Goal: Obtain resource: Obtain resource

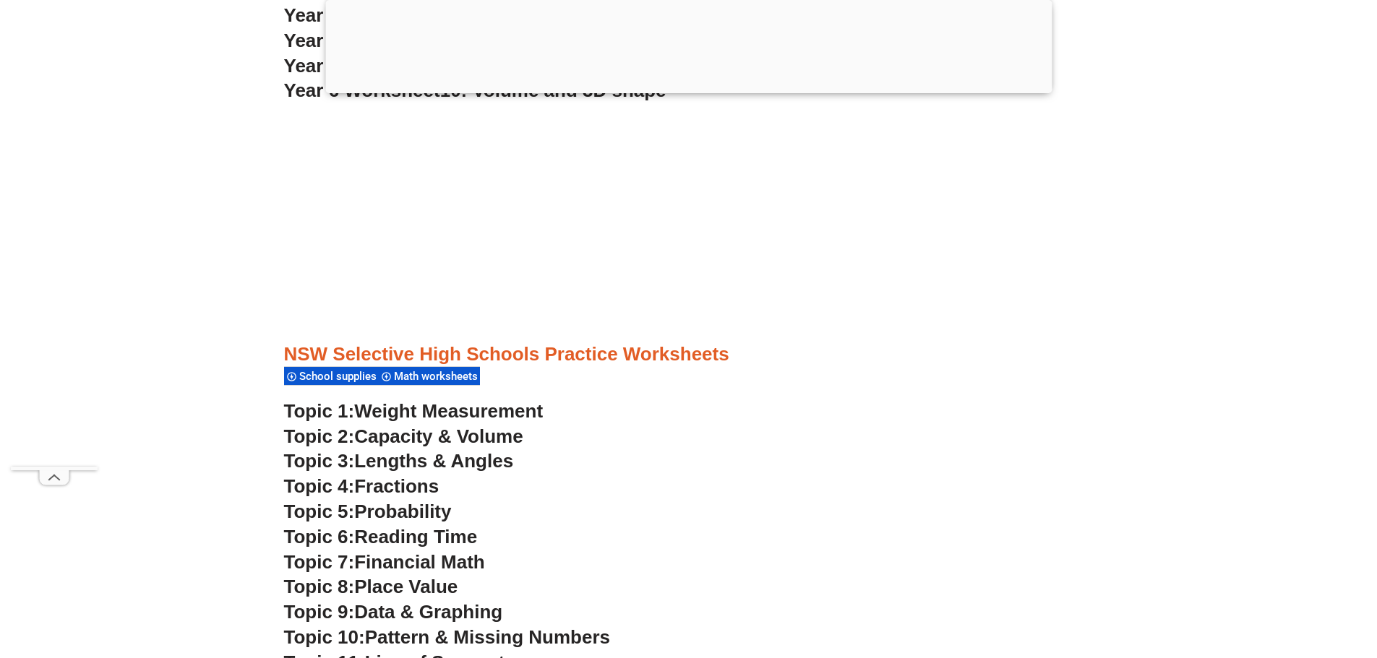
scroll to position [3899, 0]
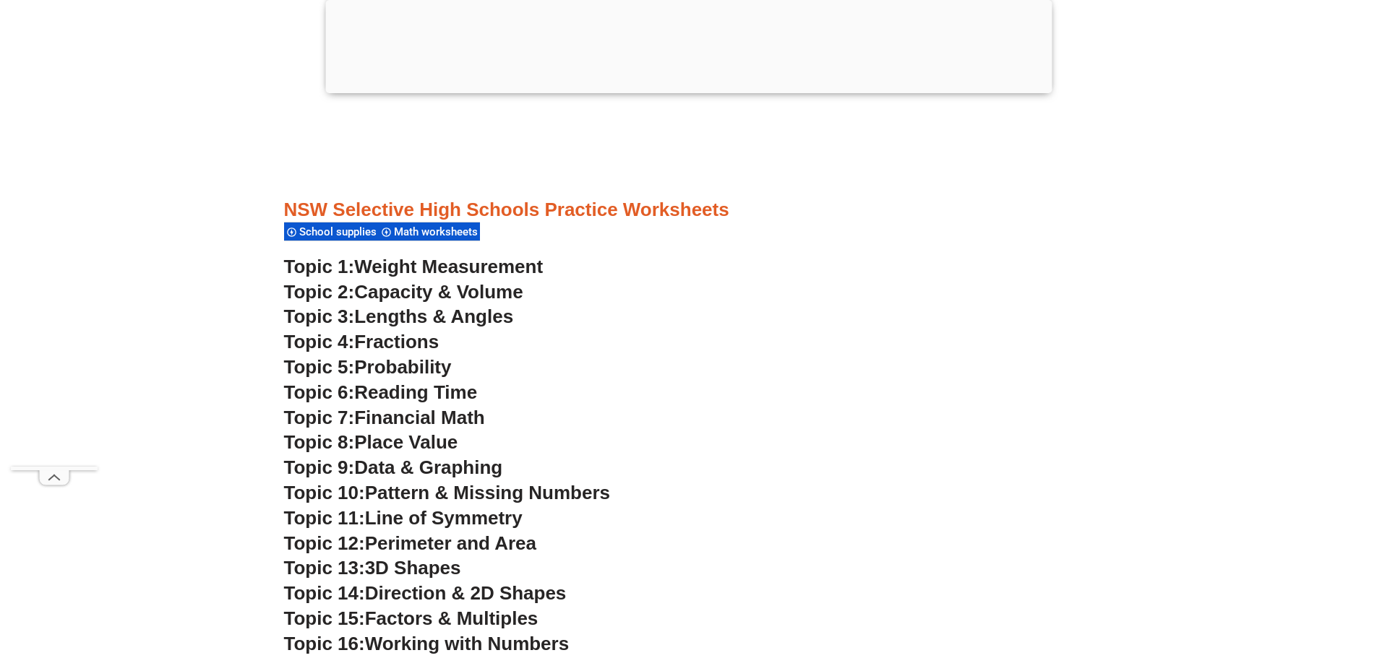
click at [384, 419] on span "Financial Math" at bounding box center [419, 418] width 130 height 22
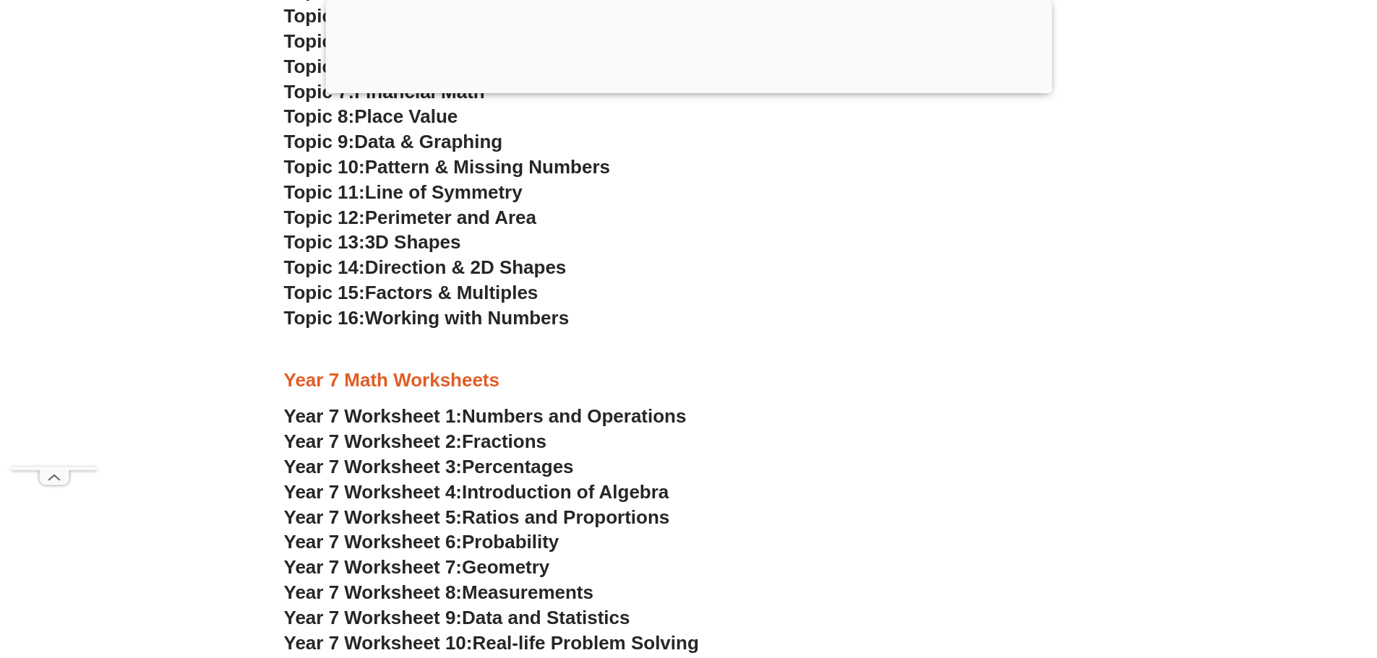
scroll to position [4405, 0]
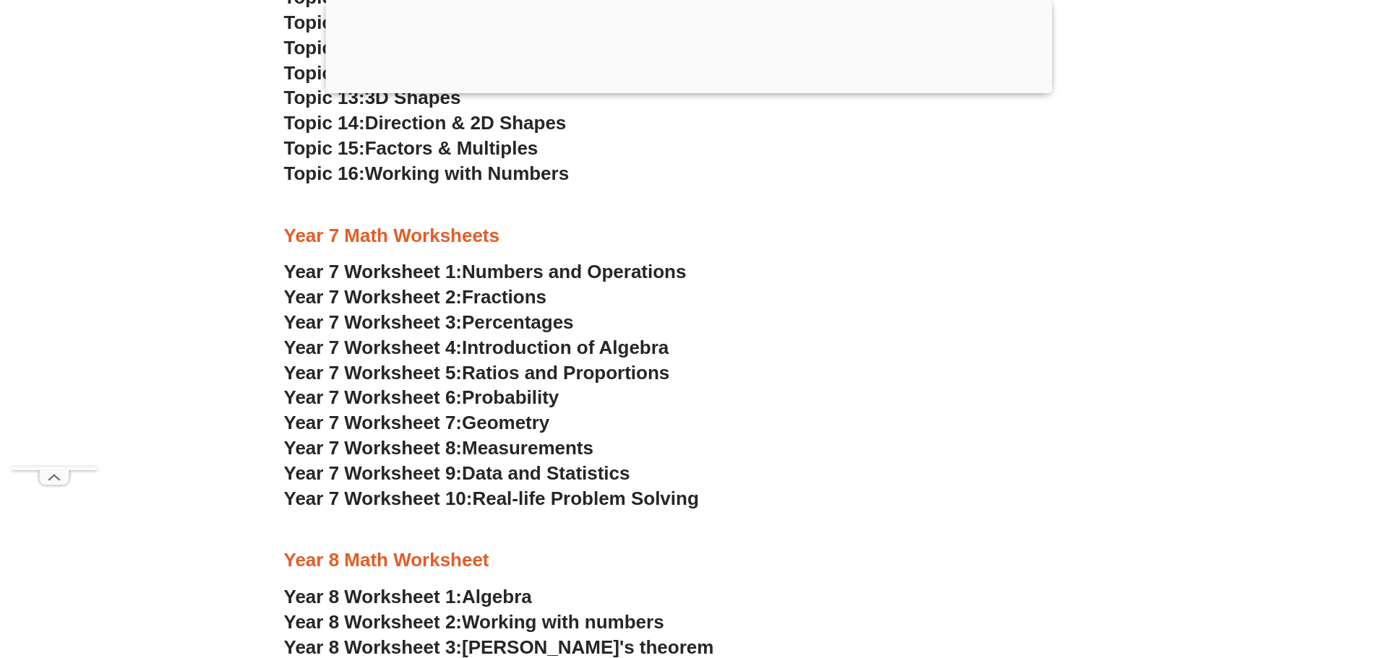
click at [502, 371] on span "Ratios and Proportions" at bounding box center [565, 373] width 207 height 22
click at [545, 500] on span "Real-life Problem Solving" at bounding box center [585, 499] width 226 height 22
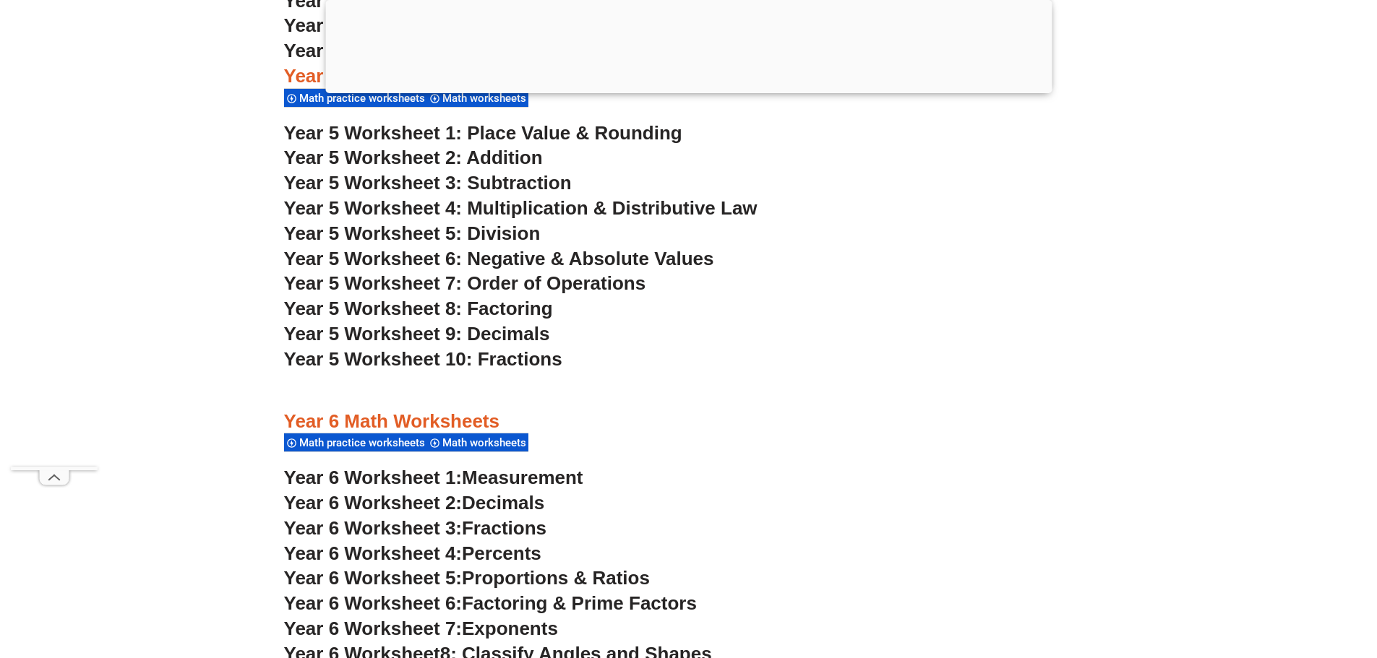
scroll to position [3321, 0]
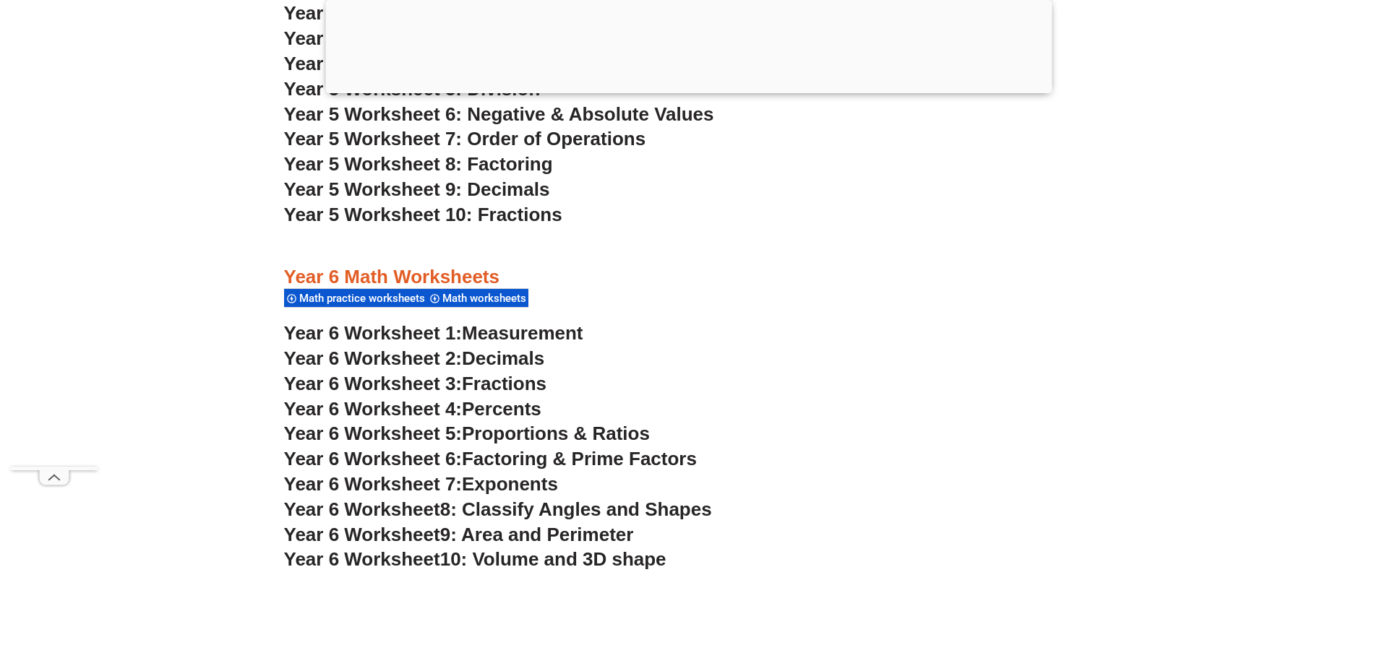
click at [523, 434] on span "Proportions & Ratios" at bounding box center [556, 434] width 188 height 22
click at [483, 407] on span "Percents" at bounding box center [501, 409] width 79 height 22
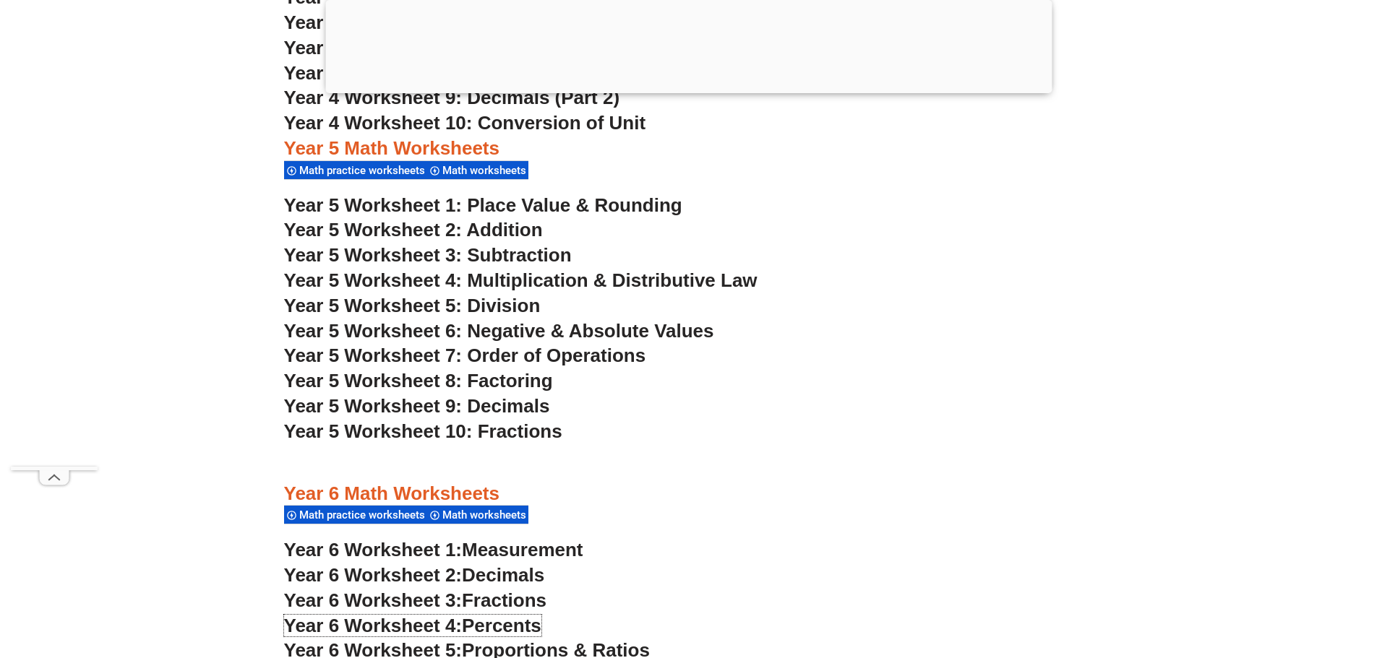
scroll to position [3032, 0]
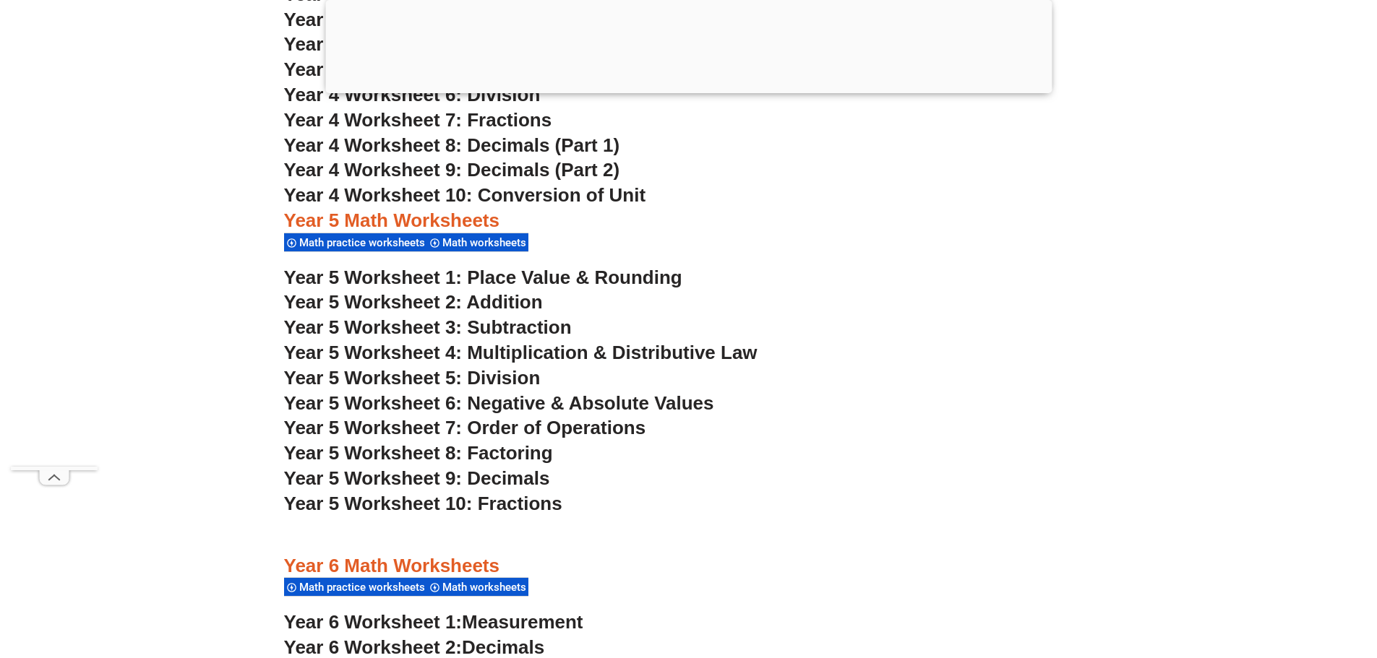
click at [411, 426] on span "Year 5 Worksheet 7: Order of Operations" at bounding box center [465, 428] width 362 height 22
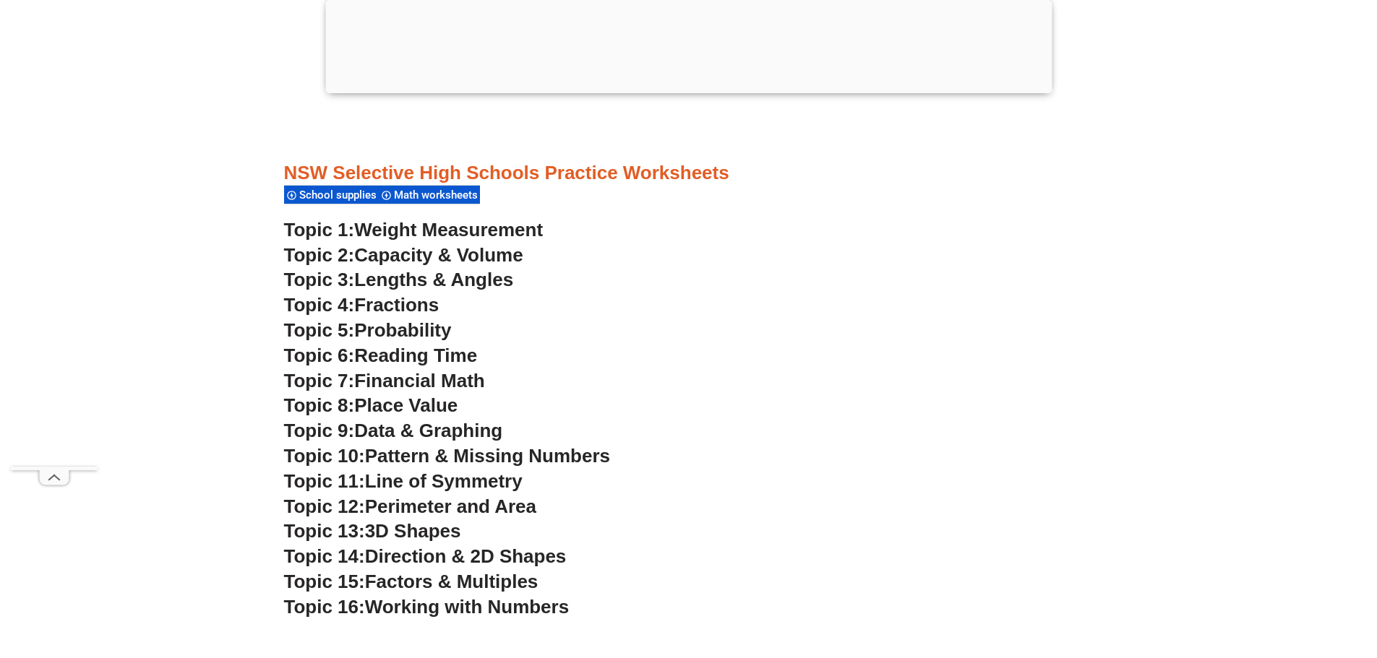
scroll to position [4115, 0]
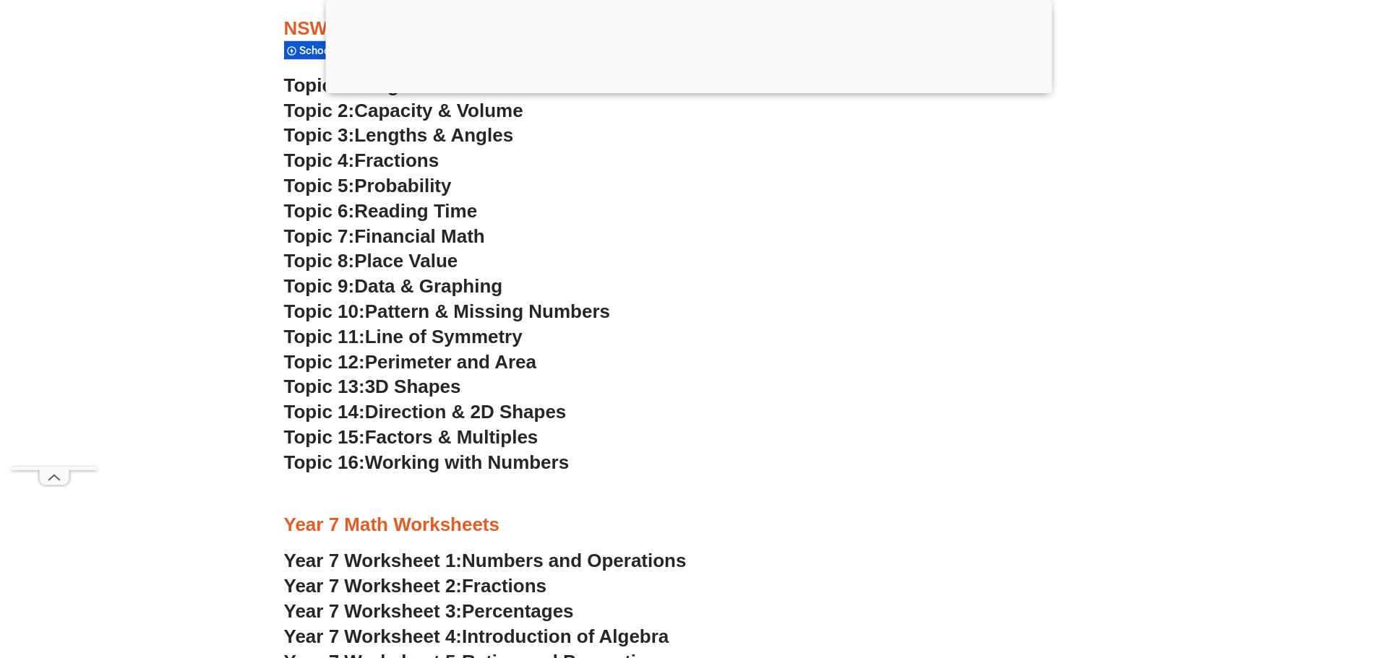
click at [431, 364] on span "Perimeter and Area" at bounding box center [450, 362] width 171 height 22
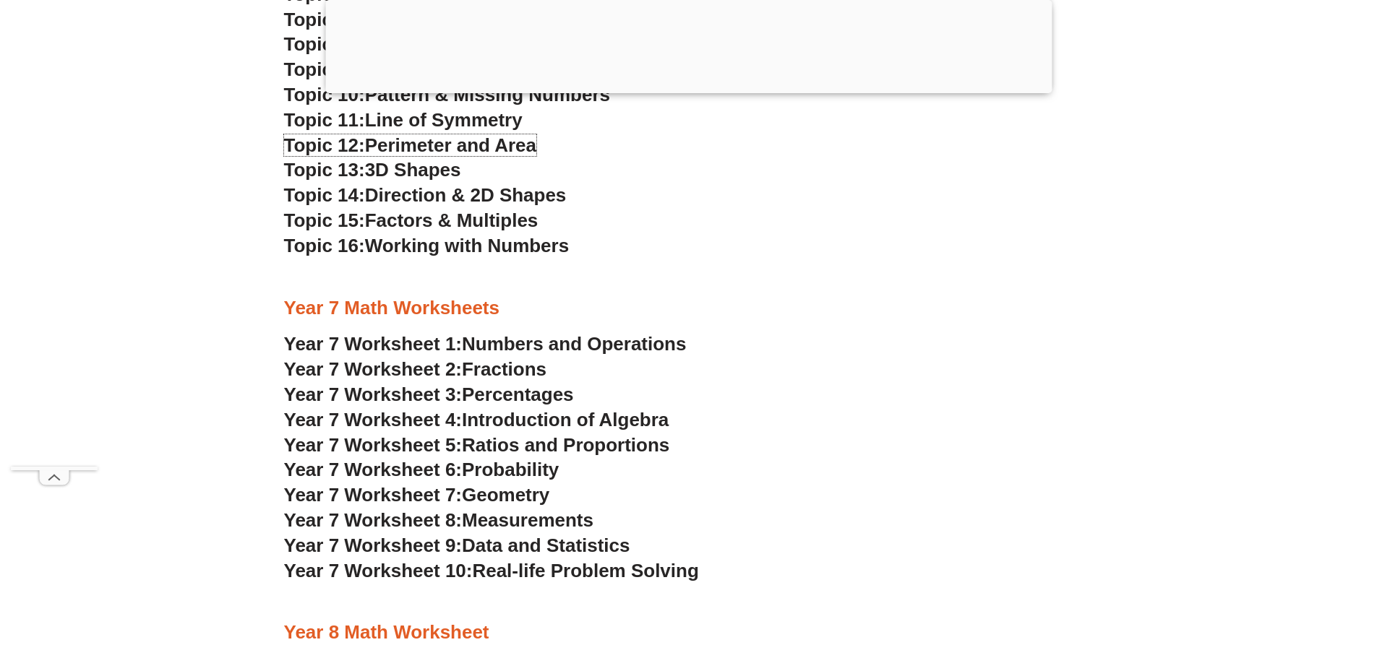
scroll to position [4477, 0]
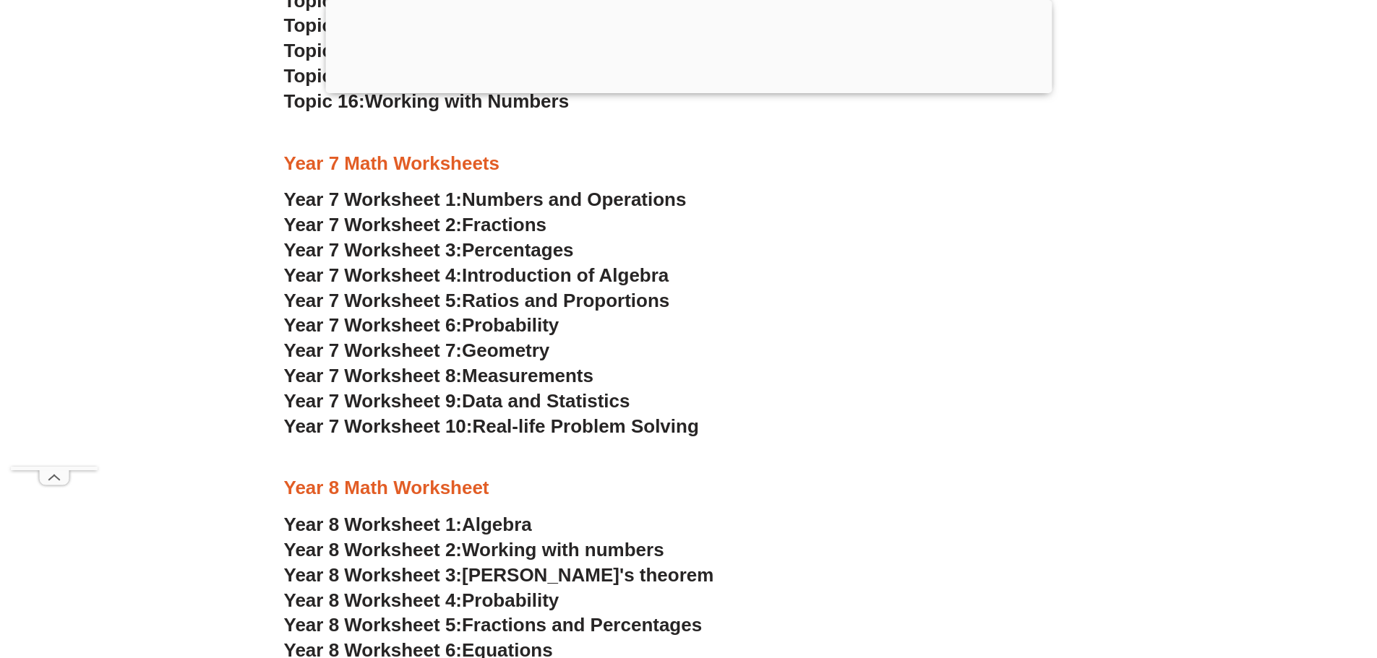
click at [561, 375] on span "Measurements" at bounding box center [528, 376] width 132 height 22
